Goal: Check status

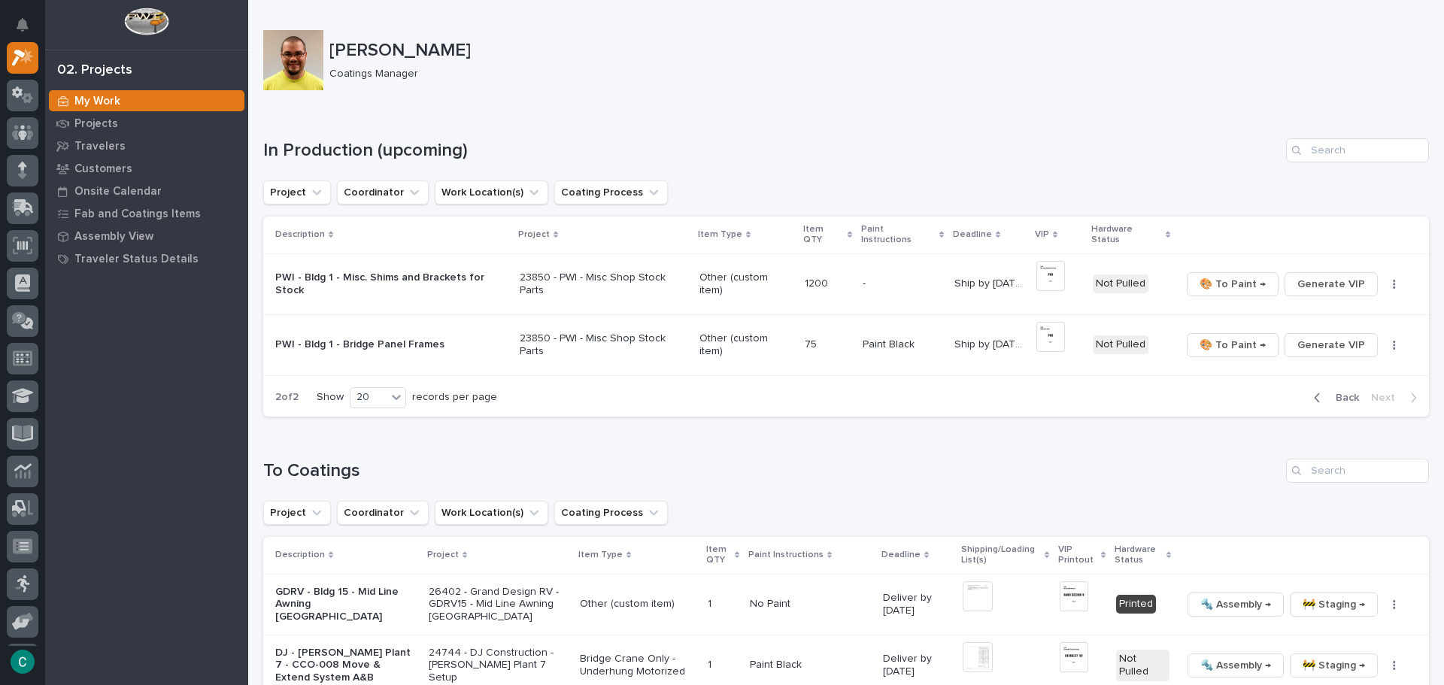
click at [1315, 393] on icon "button" at bounding box center [1317, 397] width 5 height 9
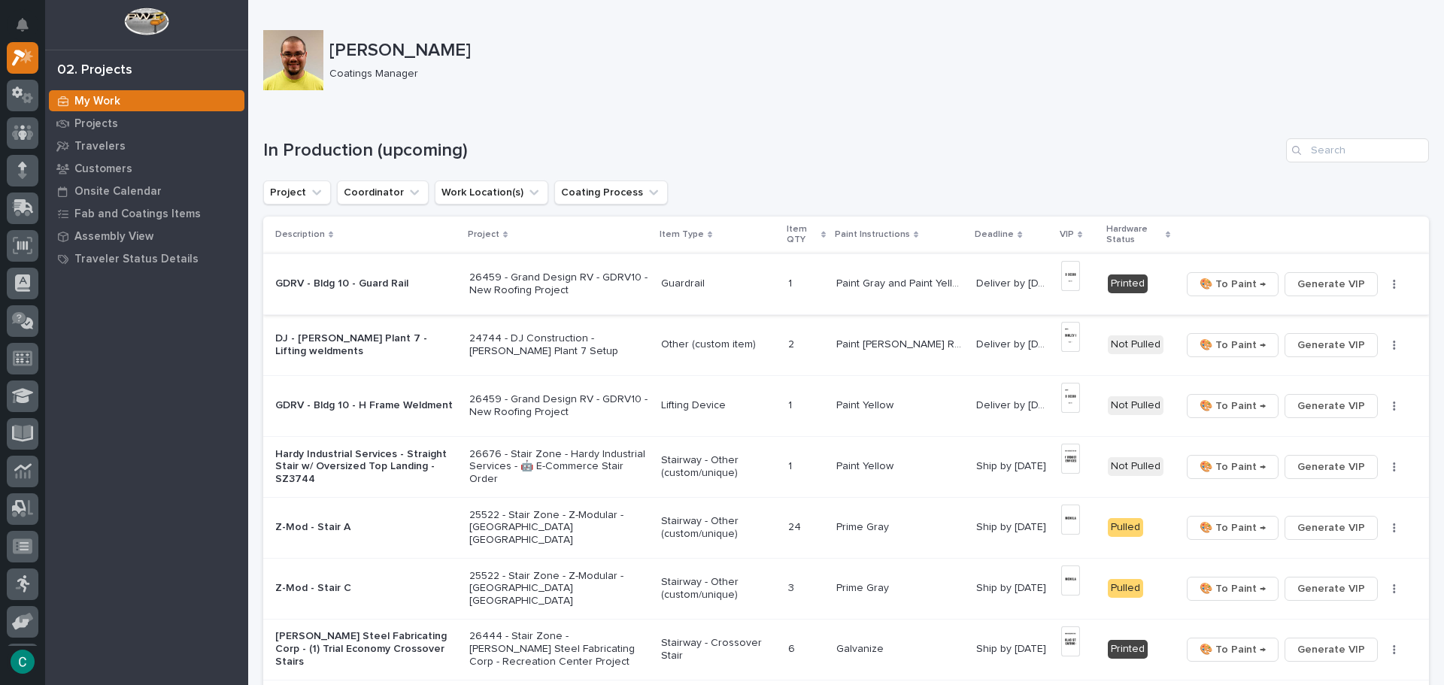
scroll to position [75, 0]
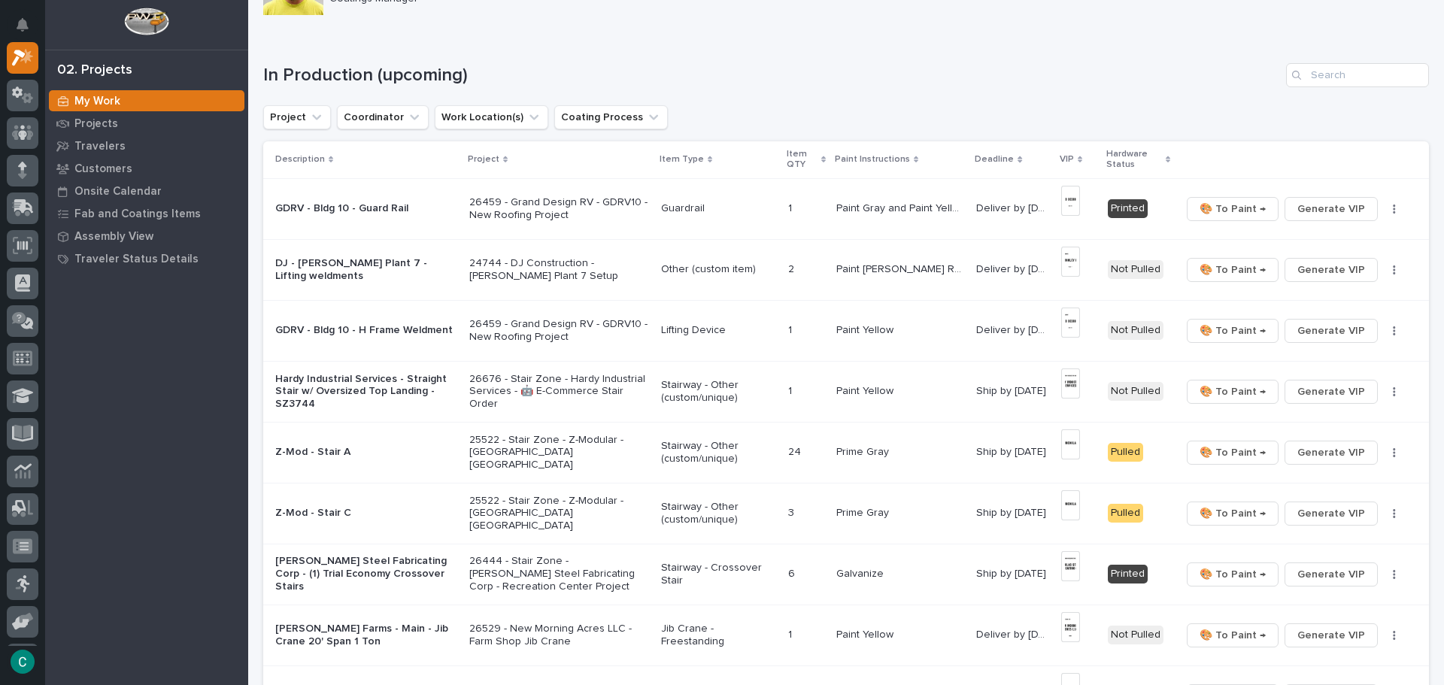
click at [704, 268] on p "Other (custom item)" at bounding box center [718, 269] width 115 height 13
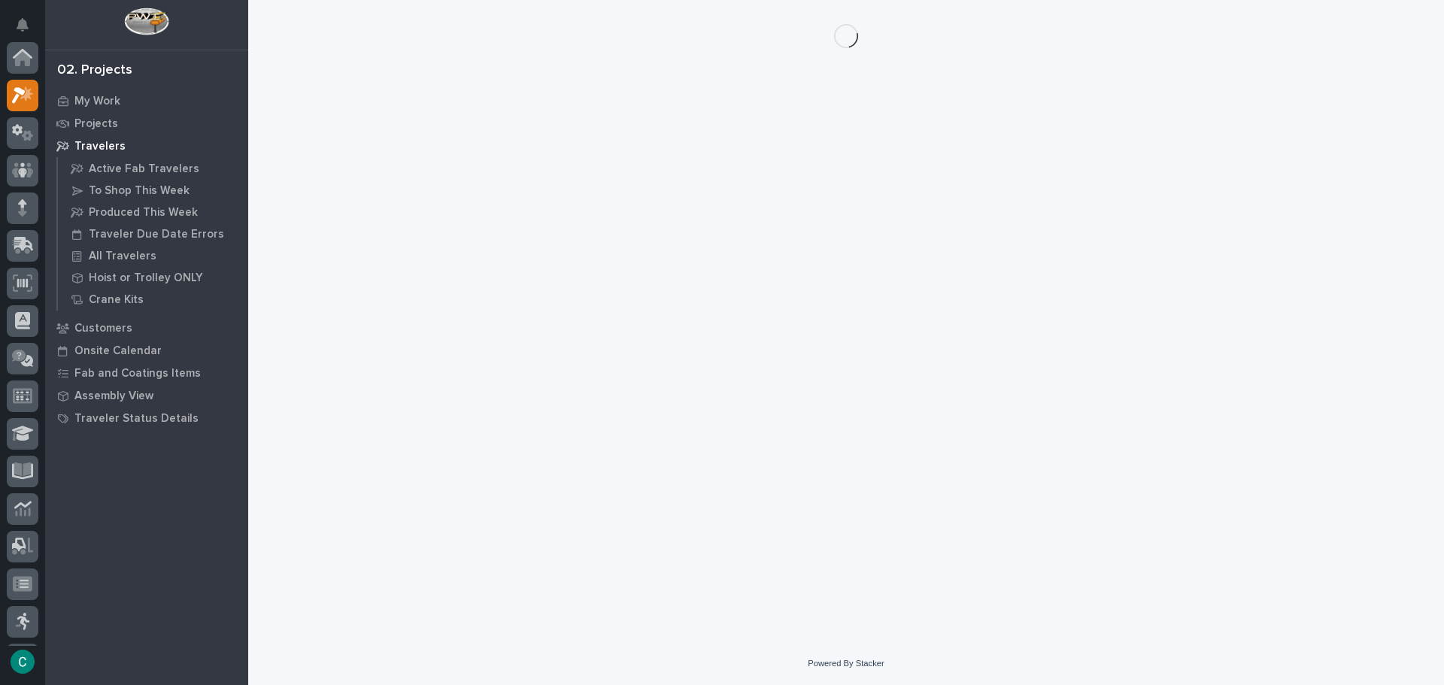
scroll to position [38, 0]
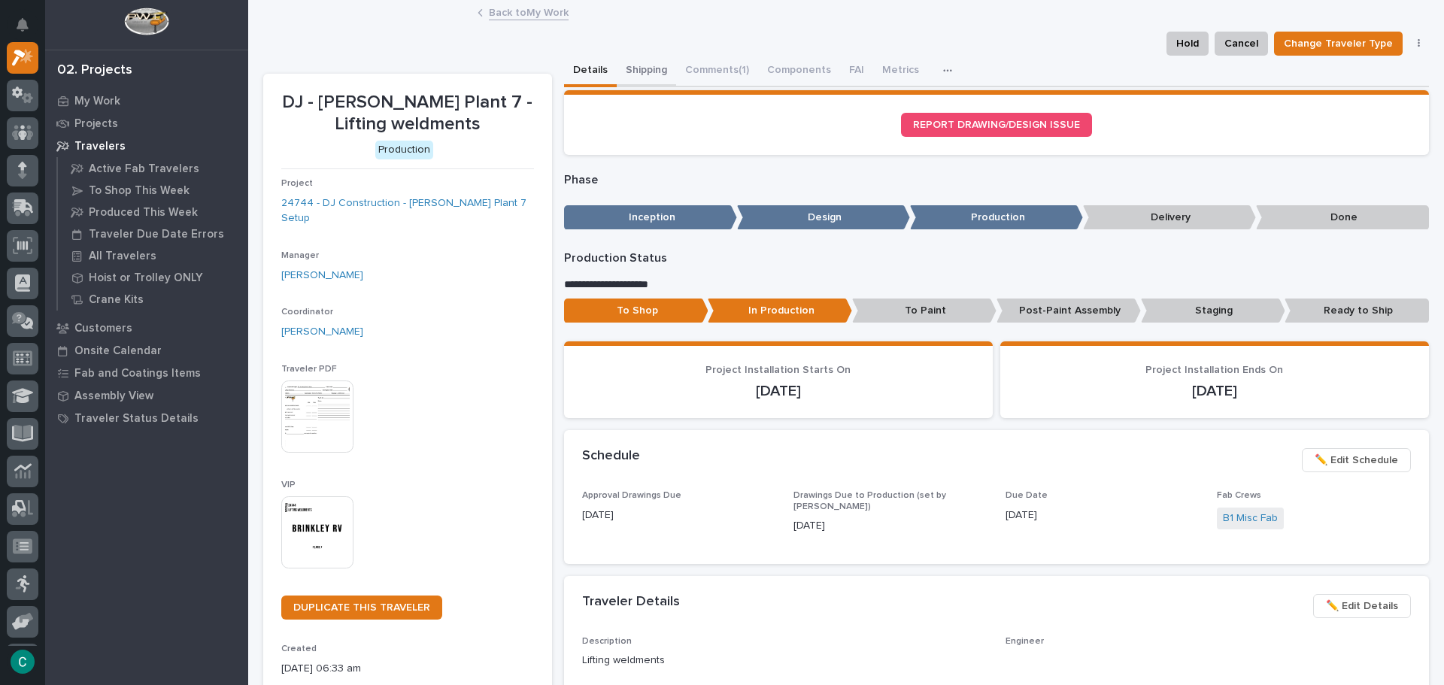
click at [650, 70] on button "Shipping" at bounding box center [646, 72] width 59 height 32
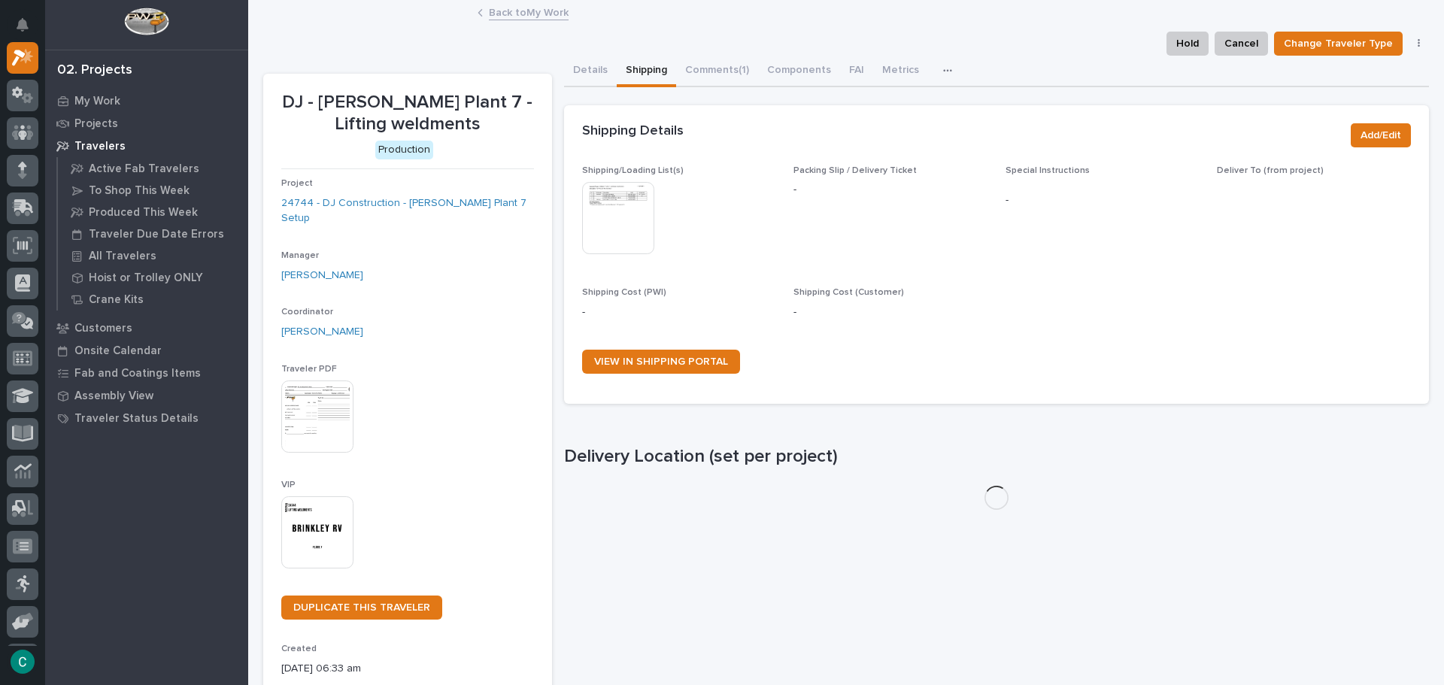
click at [626, 210] on img at bounding box center [618, 218] width 72 height 72
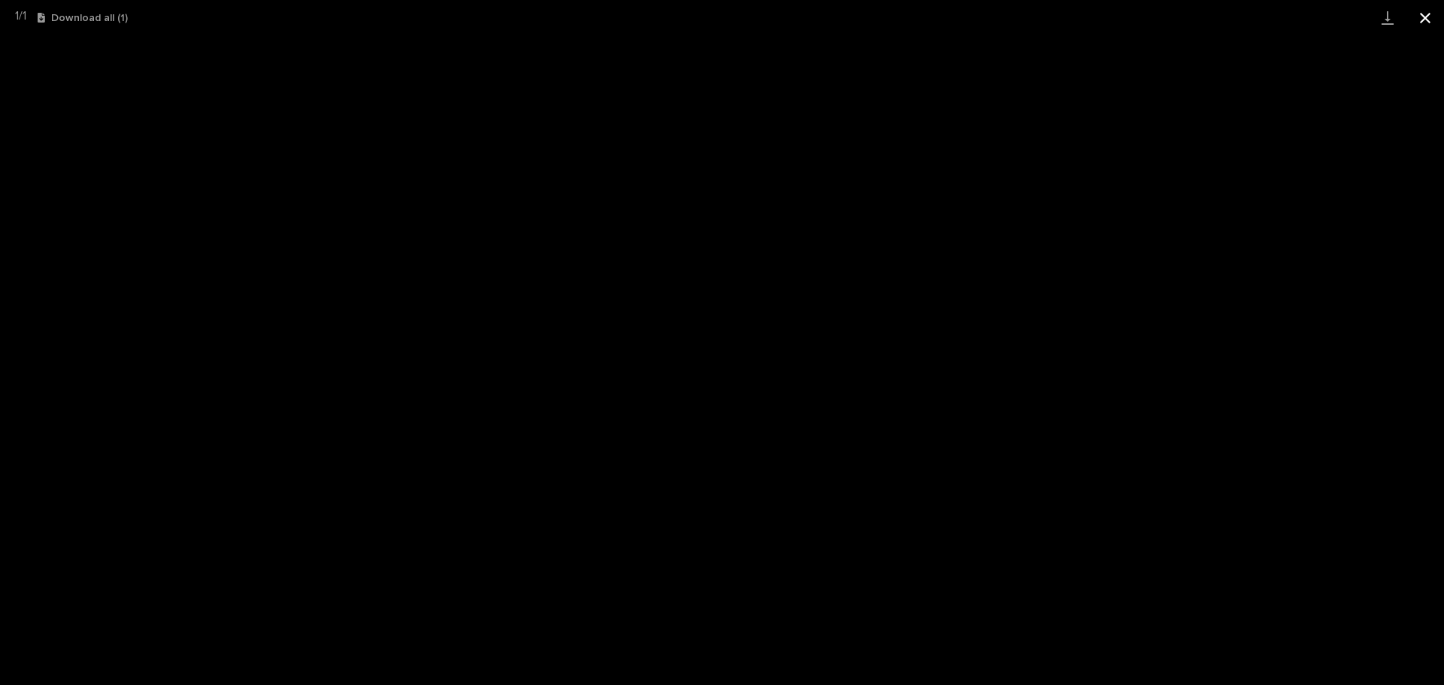
click at [1429, 19] on button "Close gallery" at bounding box center [1426, 17] width 38 height 35
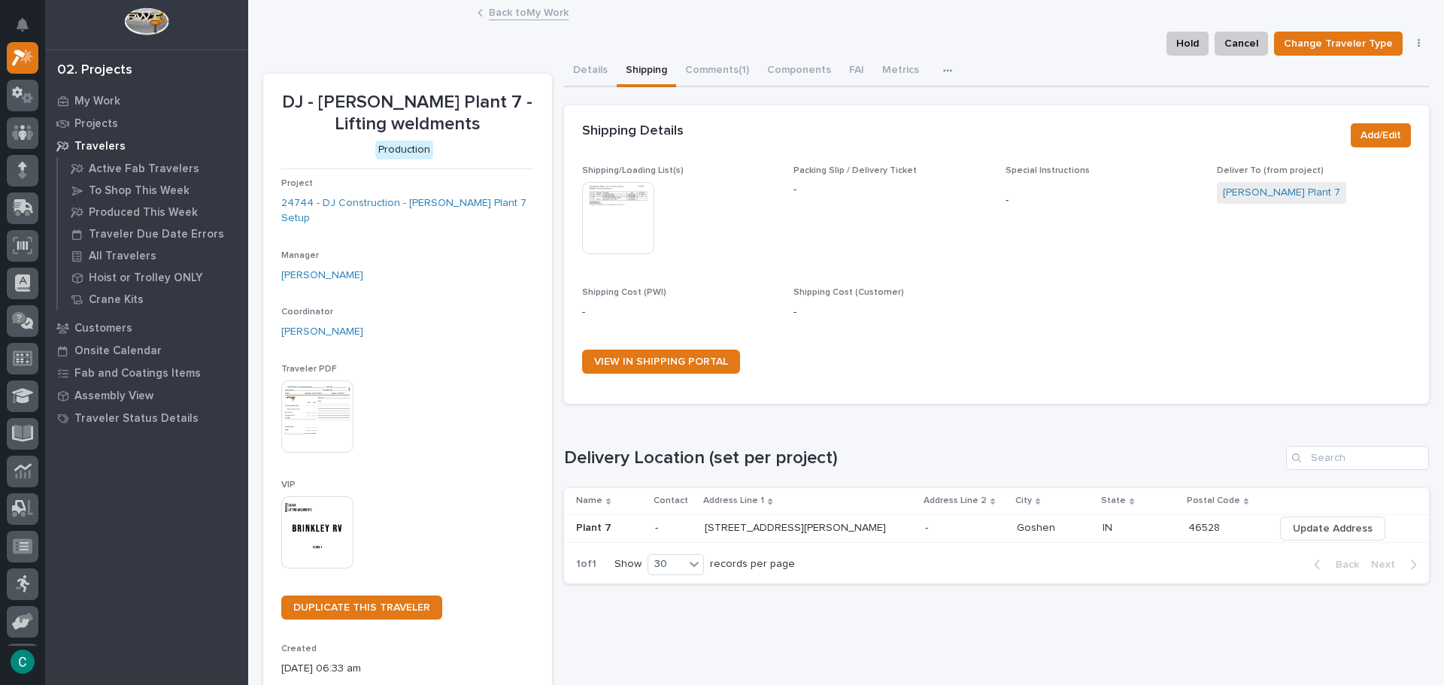
click at [310, 527] on img at bounding box center [317, 533] width 72 height 72
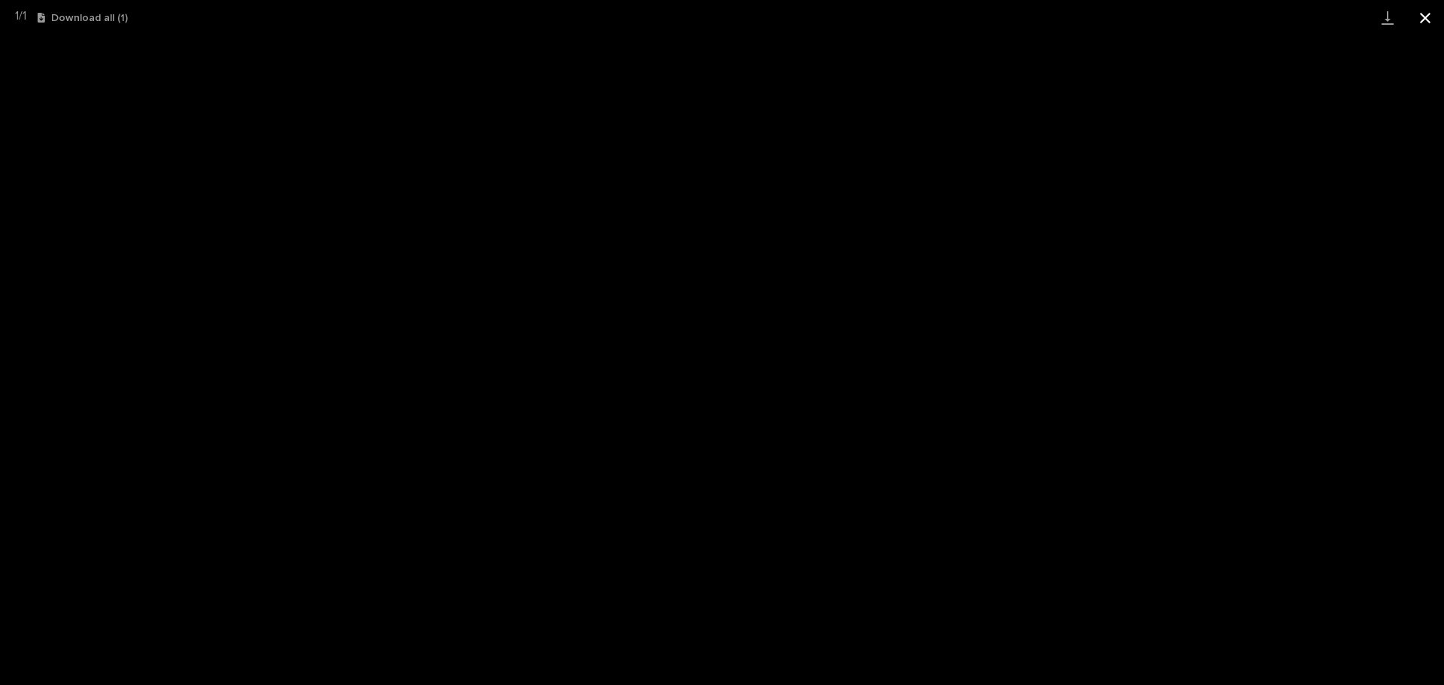
click at [1432, 8] on button "Close gallery" at bounding box center [1426, 17] width 38 height 35
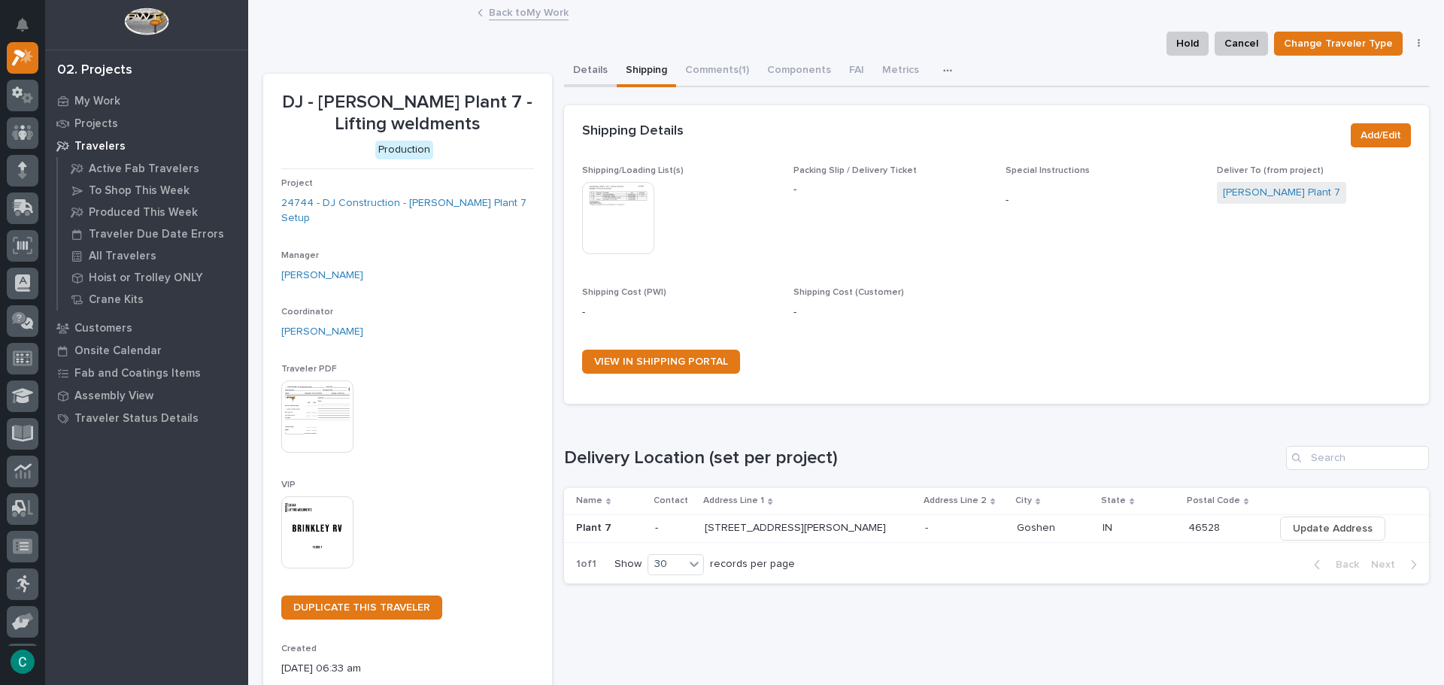
click at [580, 68] on button "Details" at bounding box center [590, 72] width 53 height 32
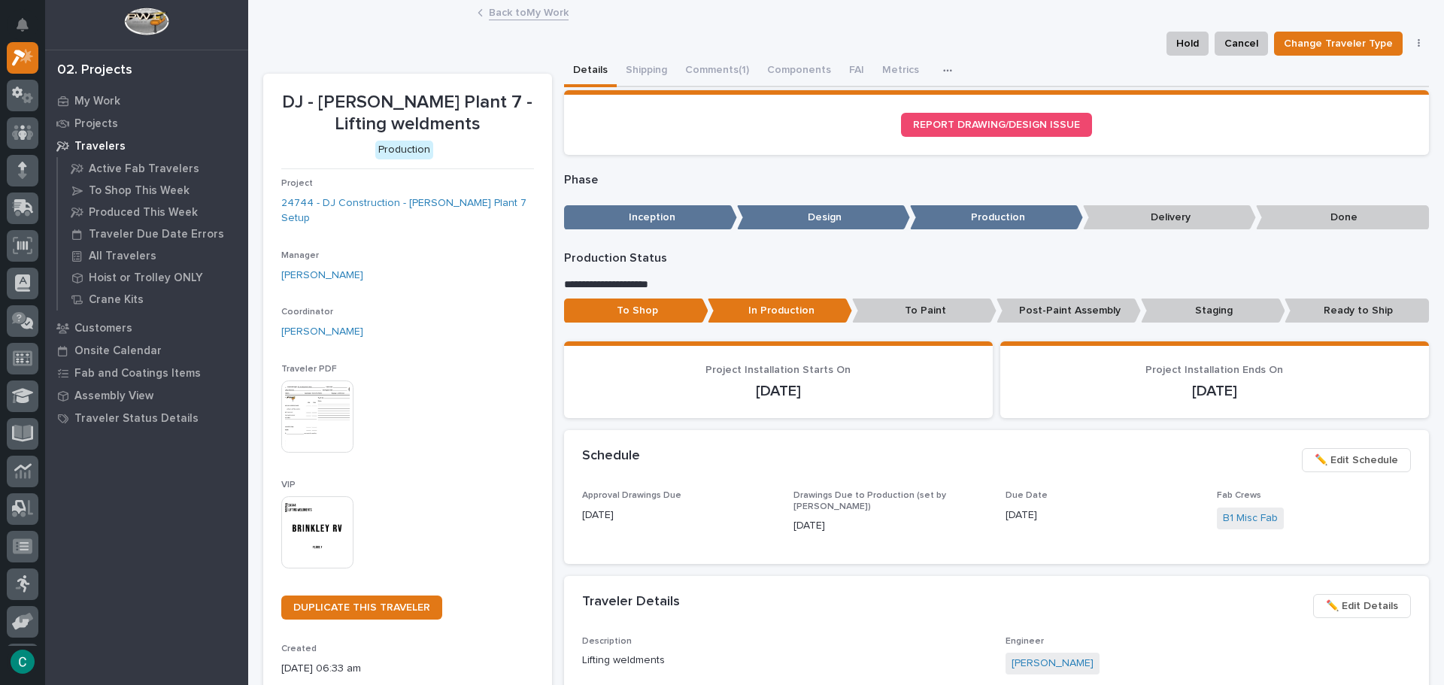
click at [932, 315] on p "To Paint" at bounding box center [924, 311] width 144 height 25
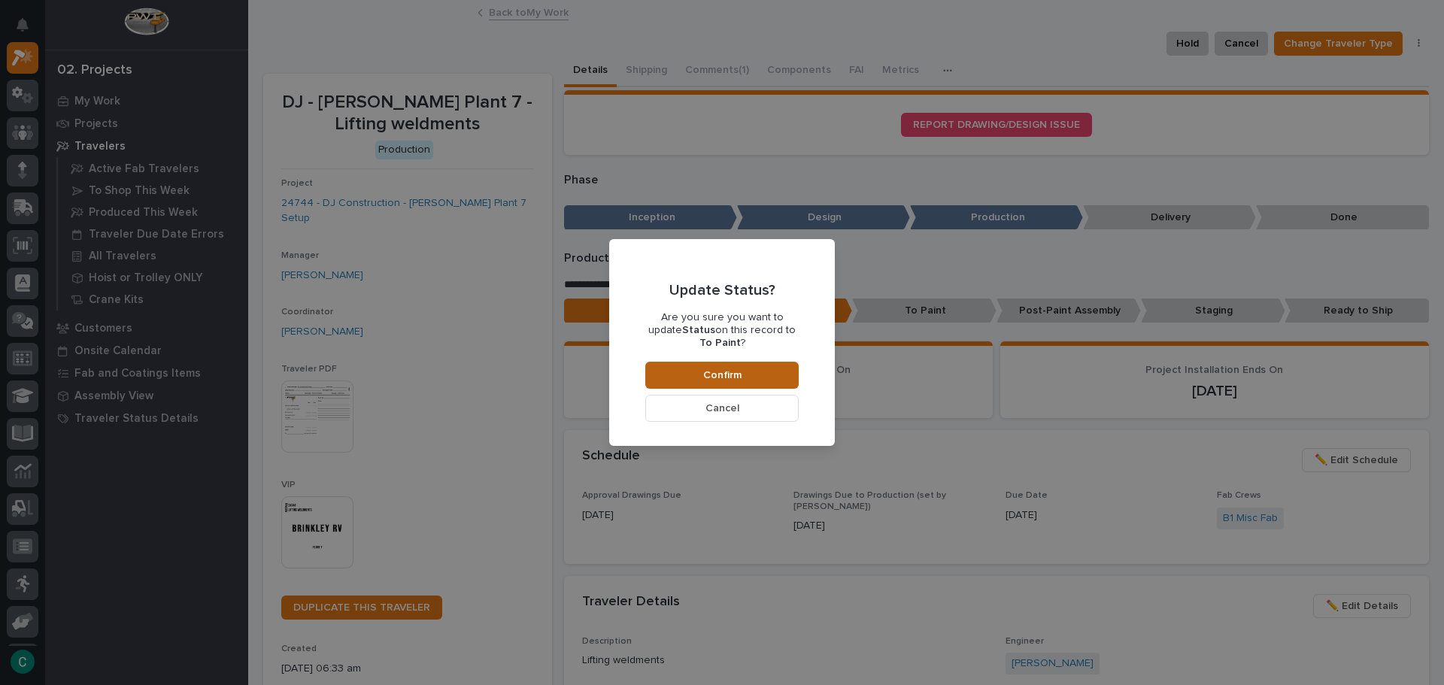
click at [777, 362] on button "Confirm" at bounding box center [721, 375] width 153 height 27
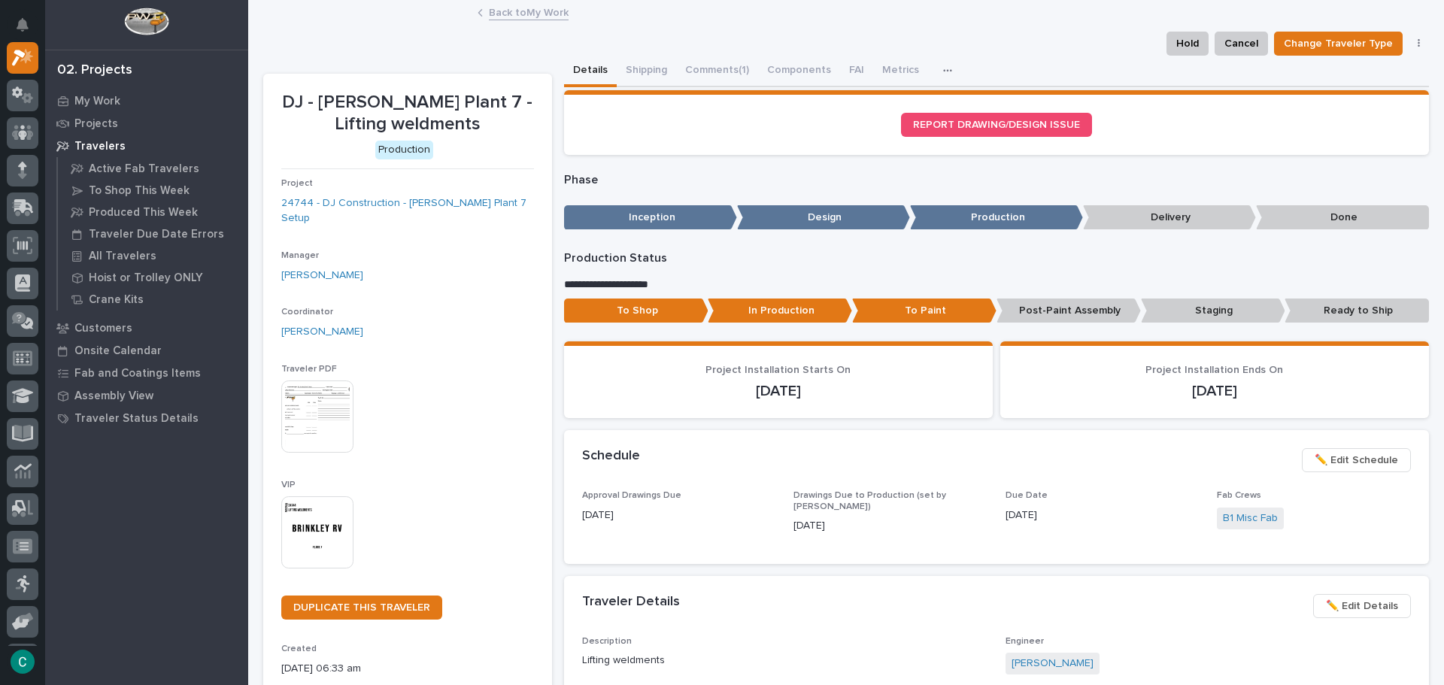
click at [555, 14] on link "Back to My Work" at bounding box center [529, 11] width 80 height 17
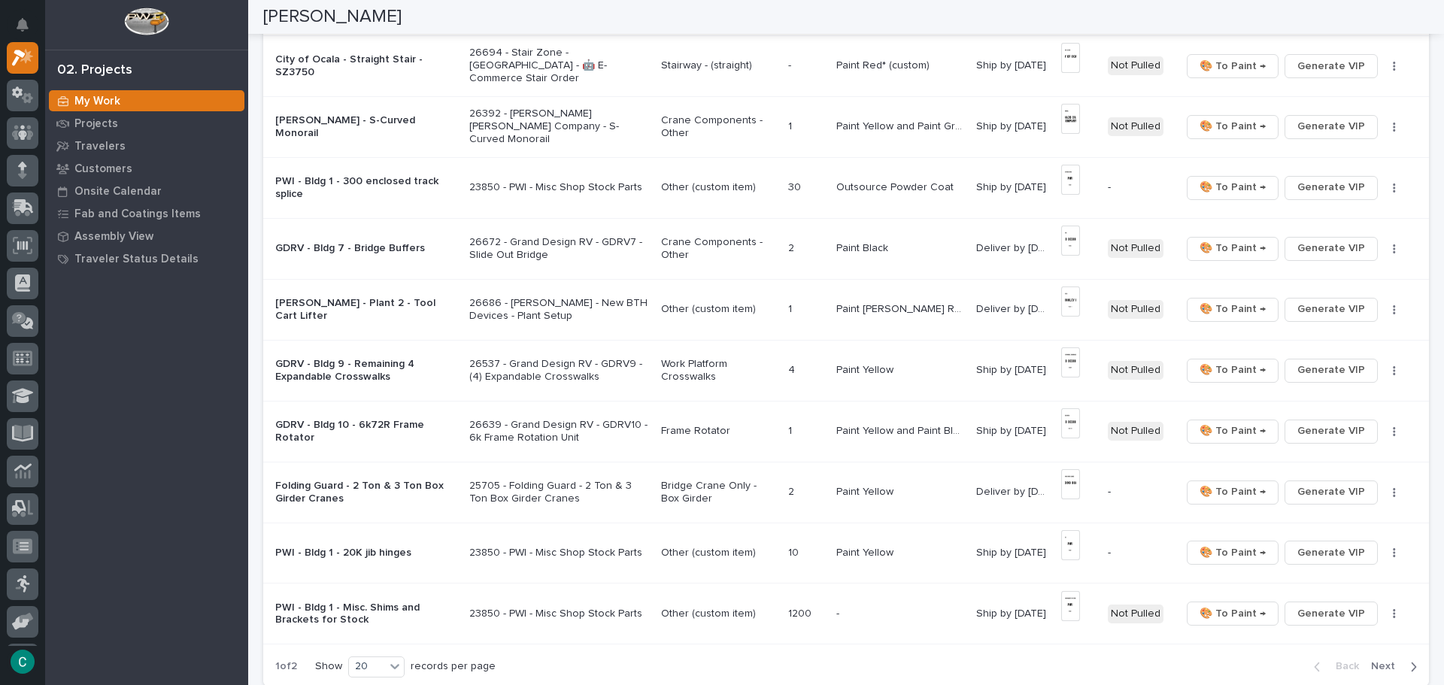
scroll to position [903, 0]
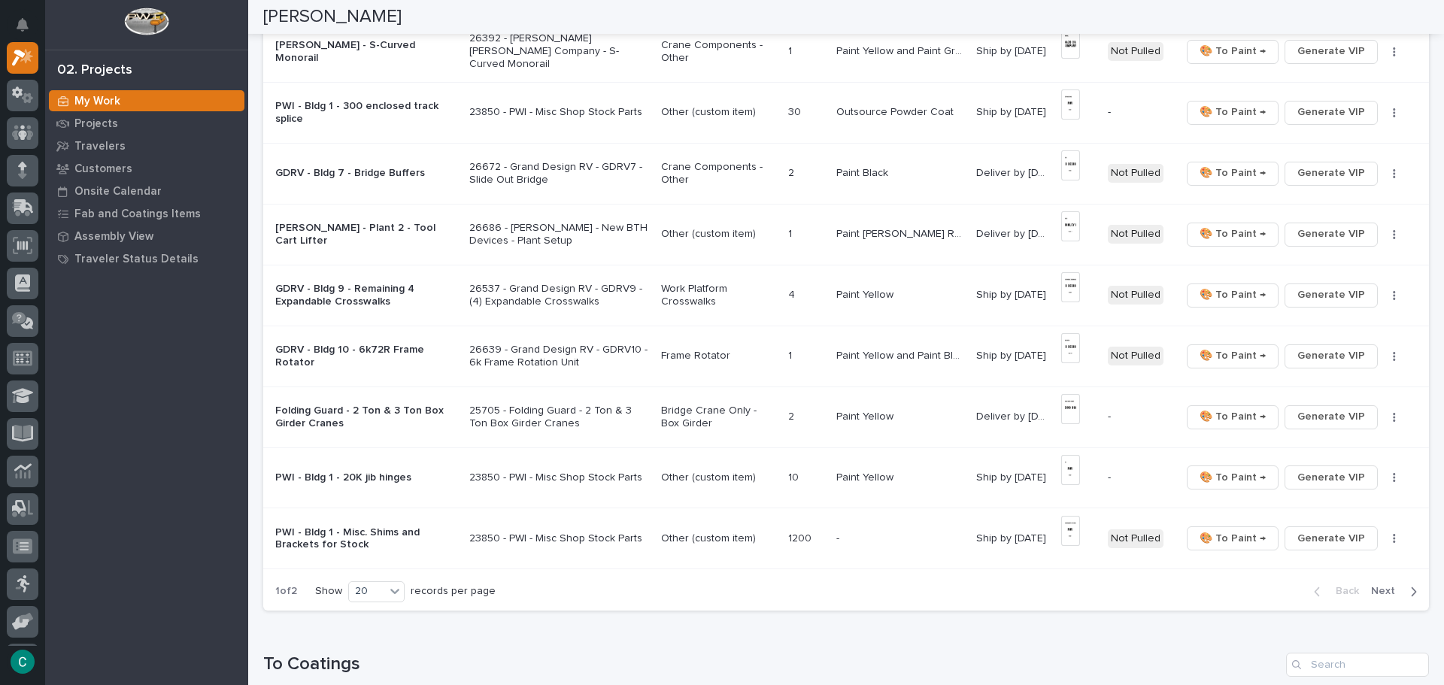
click at [1363, 600] on div "Back Next" at bounding box center [1365, 591] width 127 height 38
click at [1371, 594] on span "Next" at bounding box center [1387, 592] width 33 height 14
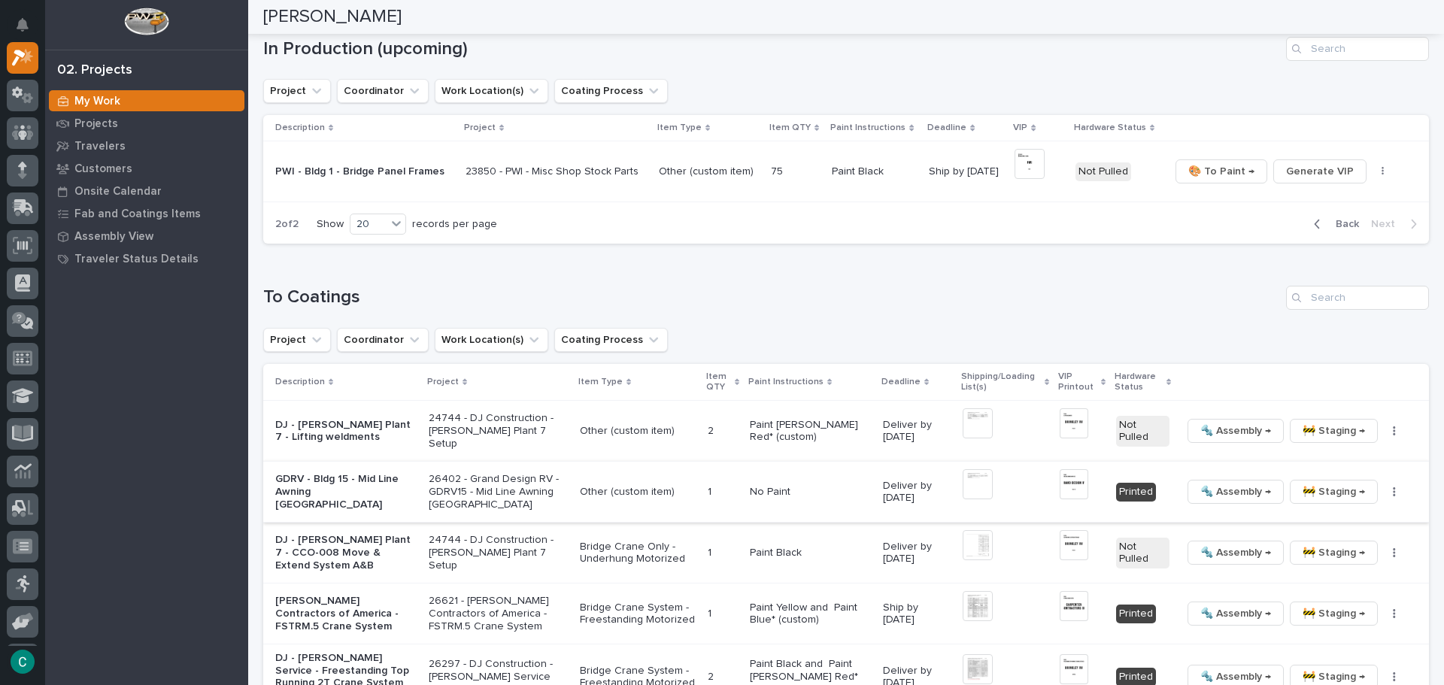
scroll to position [93, 0]
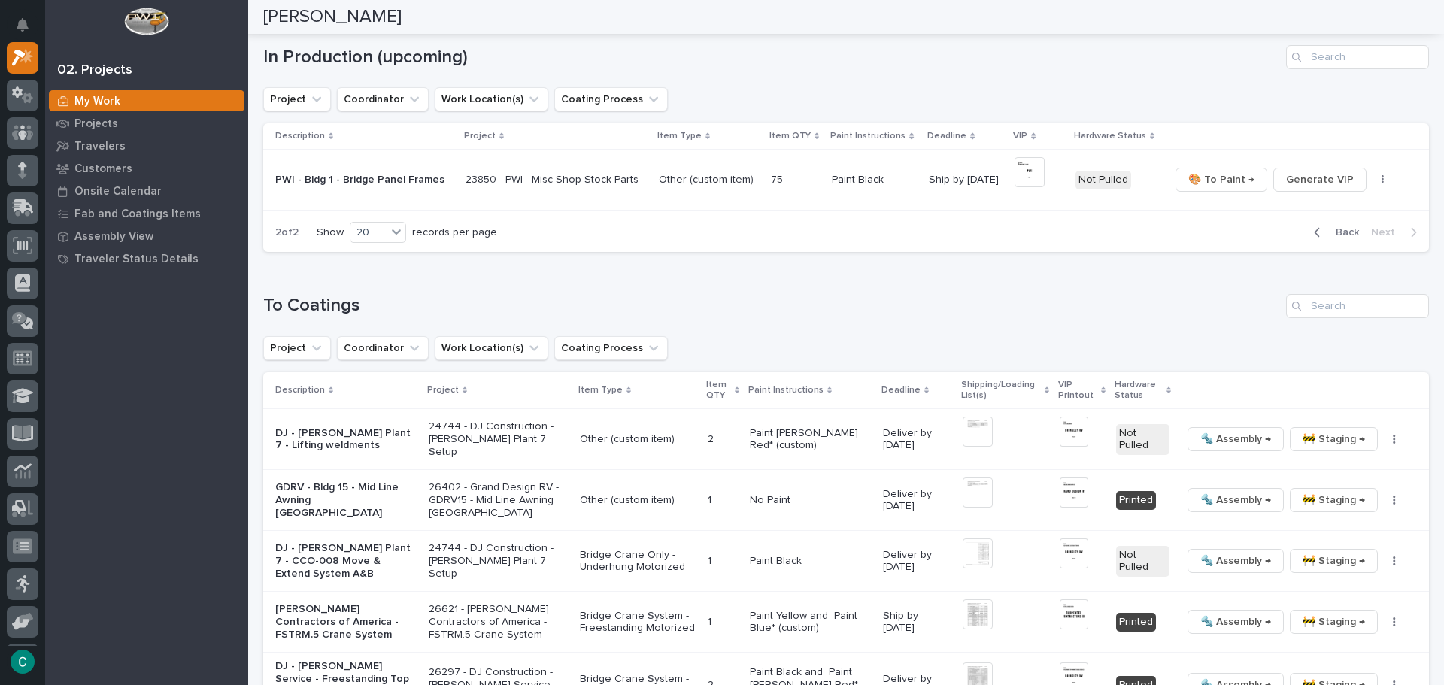
click at [1331, 234] on span "Back" at bounding box center [1343, 233] width 32 height 14
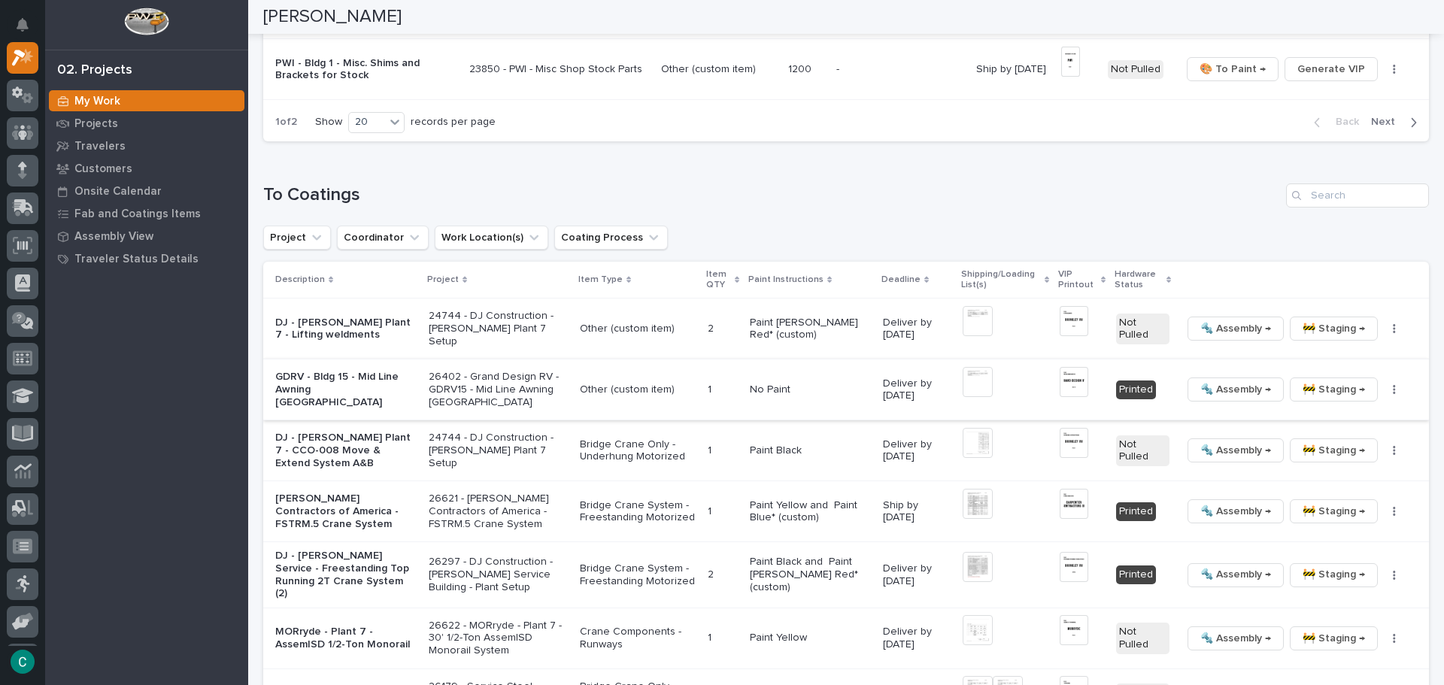
scroll to position [1447, 0]
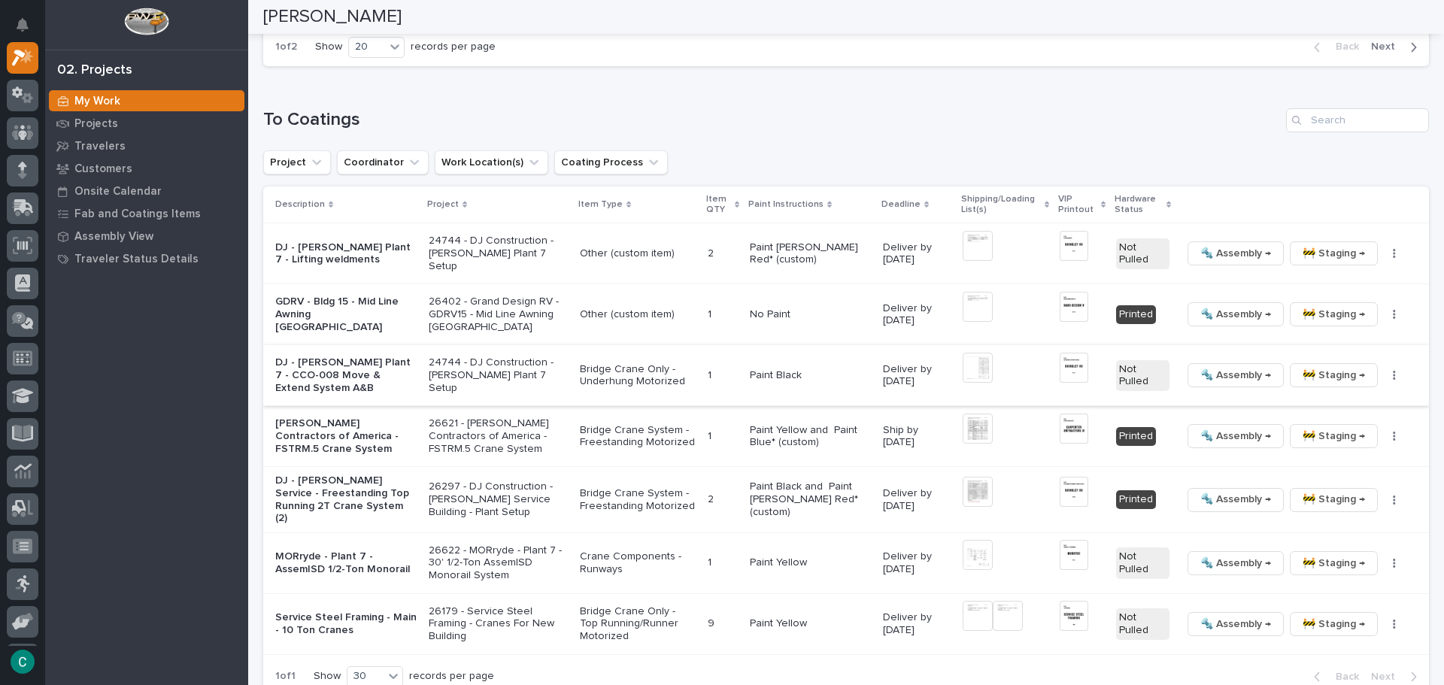
click at [1060, 371] on img at bounding box center [1074, 368] width 29 height 30
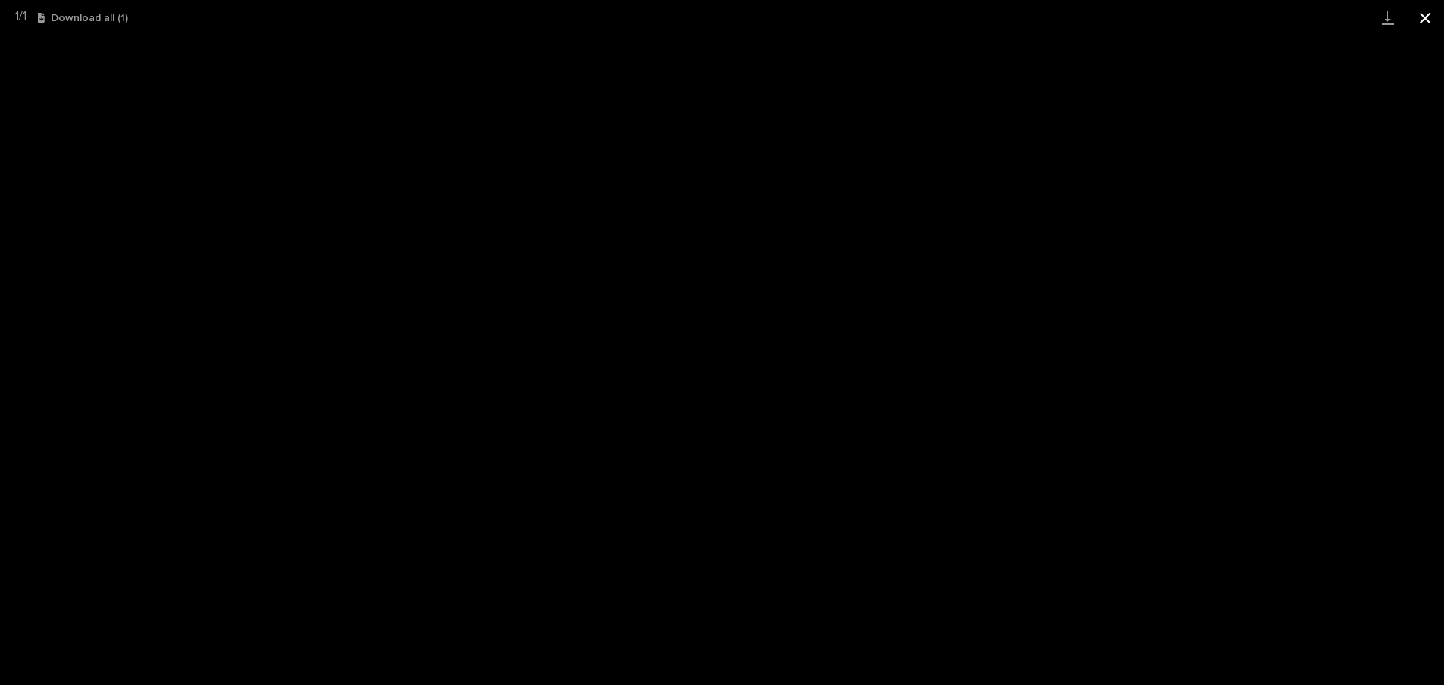
click at [1428, 16] on button "Close gallery" at bounding box center [1426, 17] width 38 height 35
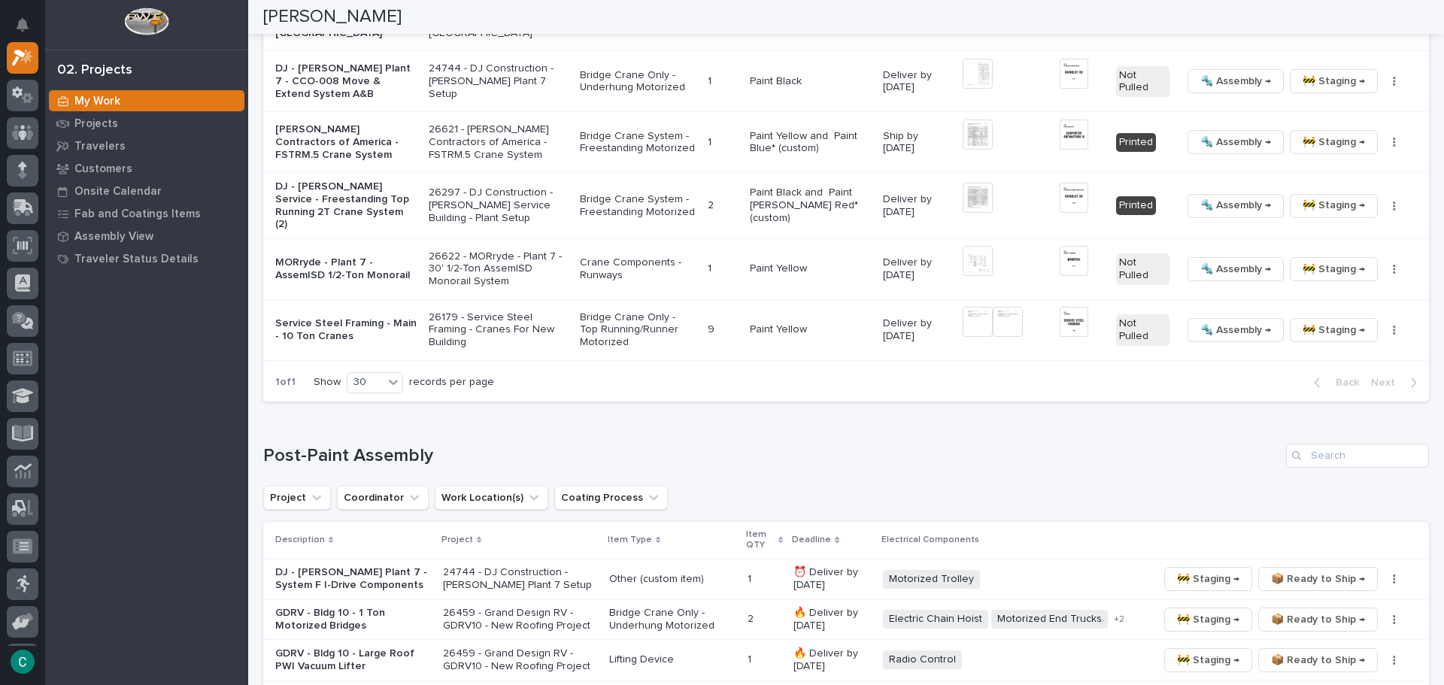
scroll to position [1748, 0]
